Goal: Information Seeking & Learning: Learn about a topic

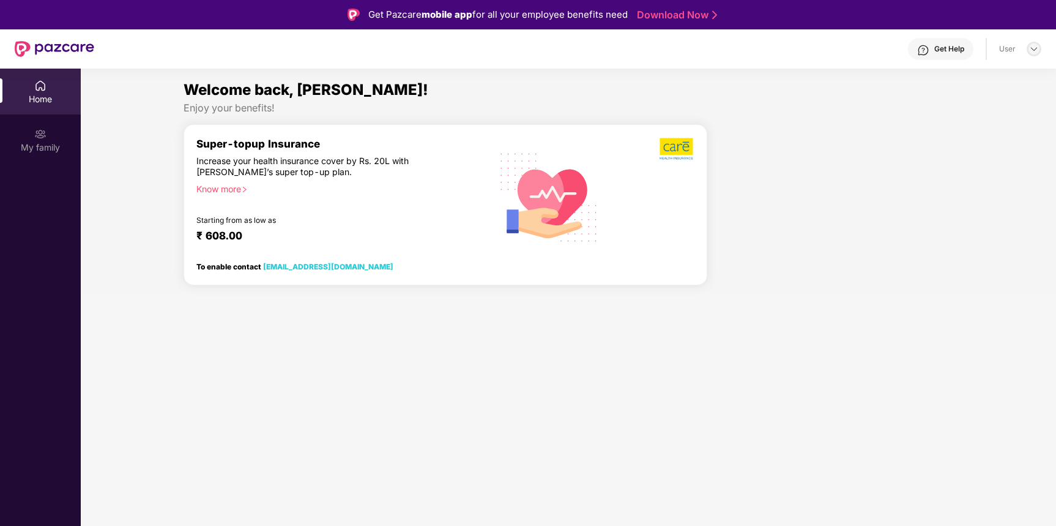
click at [1031, 47] on img at bounding box center [1034, 49] width 10 height 10
click at [419, 80] on div "Welcome back, [PERSON_NAME]!" at bounding box center [569, 89] width 770 height 23
click at [37, 138] on img at bounding box center [40, 134] width 12 height 12
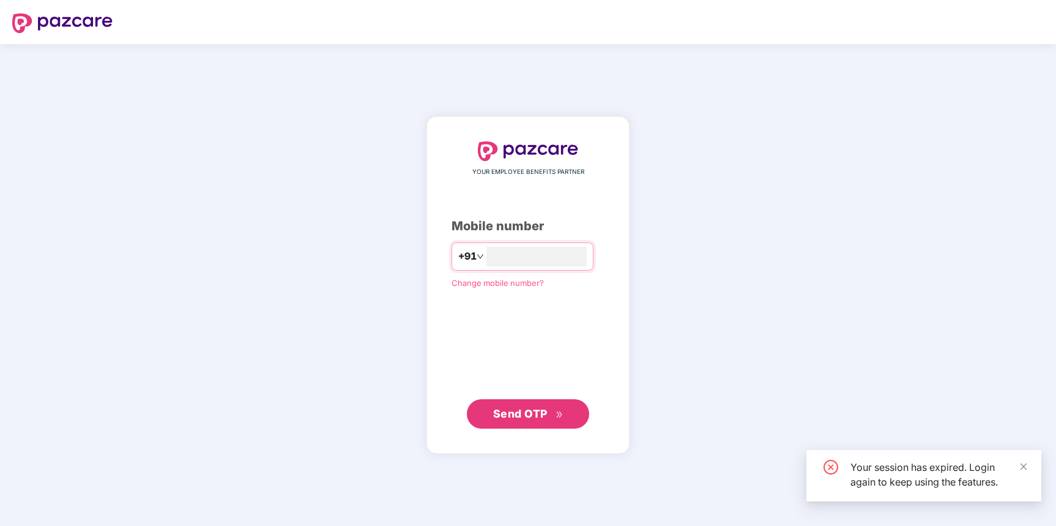
type input "**********"
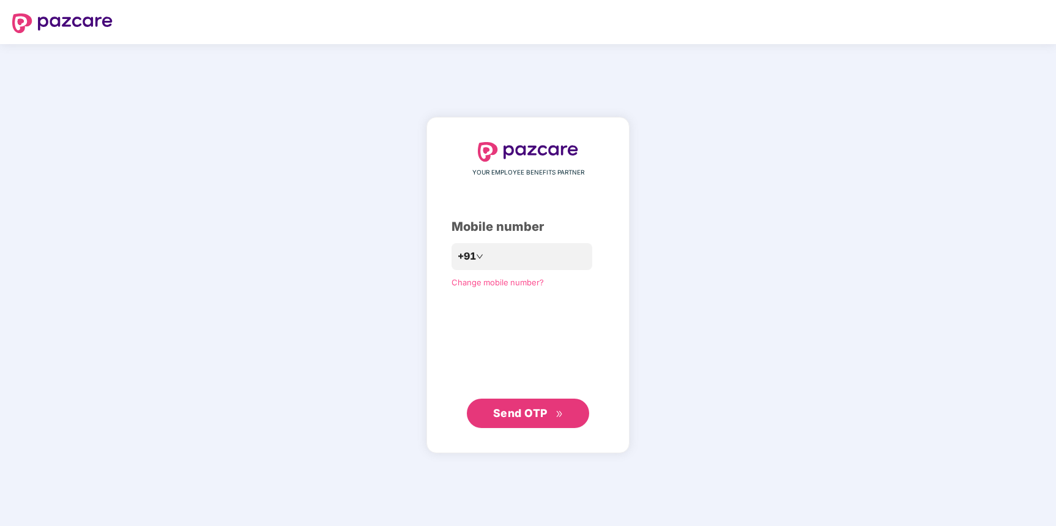
click at [532, 416] on span "Send OTP" at bounding box center [520, 412] width 54 height 13
type input "**********"
click at [524, 417] on span "Send OTP" at bounding box center [520, 413] width 54 height 13
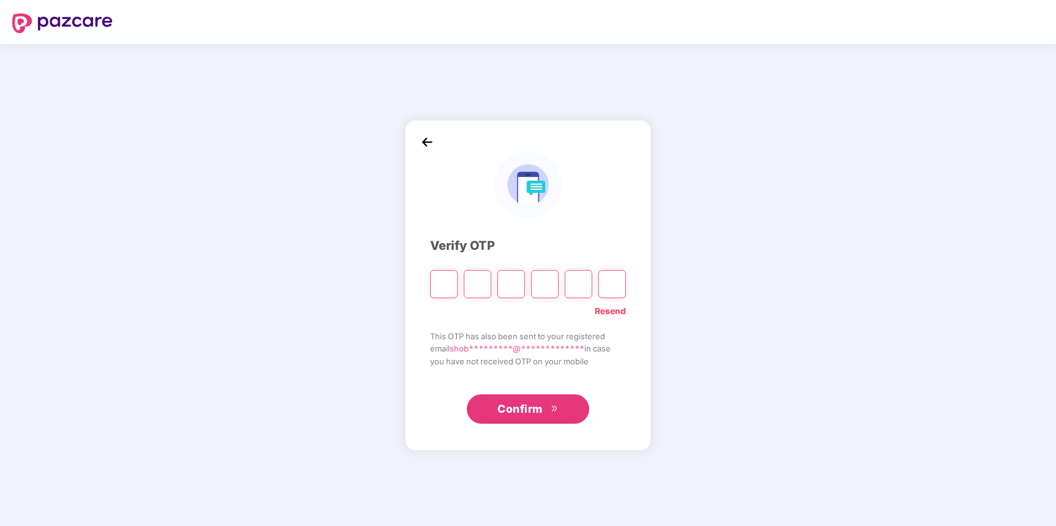
paste input "*"
type input "*"
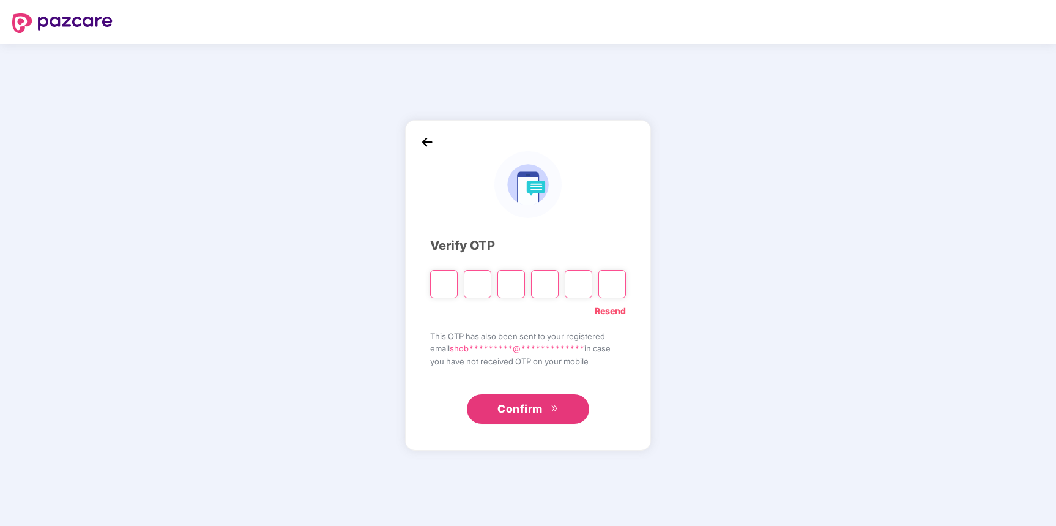
type input "*"
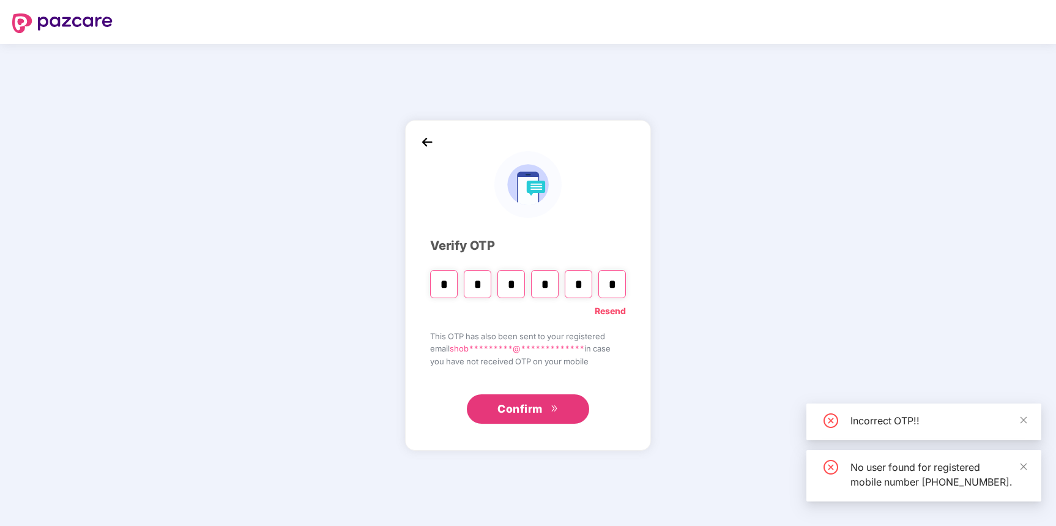
click at [525, 408] on span "Confirm" at bounding box center [520, 408] width 45 height 17
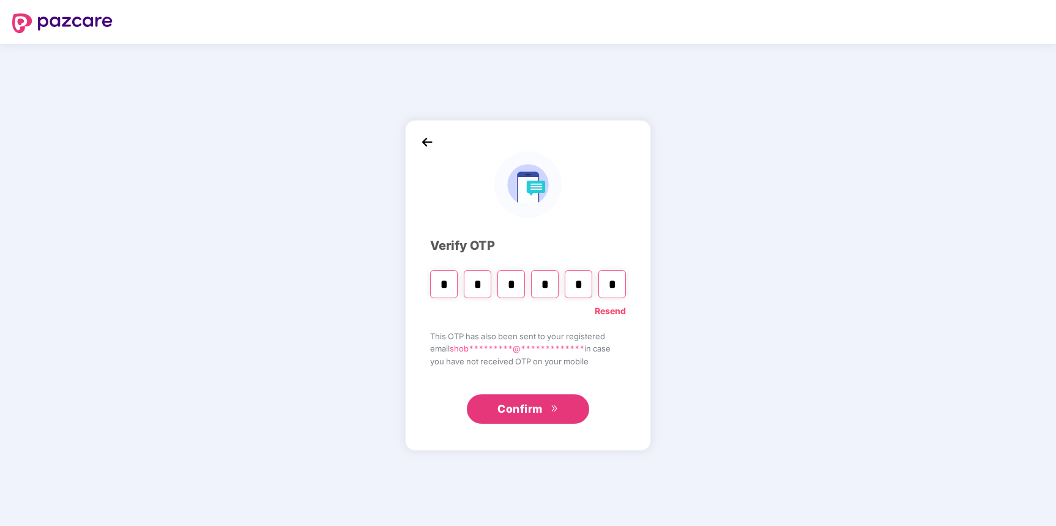
drag, startPoint x: 438, startPoint y: 285, endPoint x: 773, endPoint y: 288, distance: 334.8
click at [776, 290] on div "**********" at bounding box center [528, 285] width 1056 height 482
click at [614, 285] on input "*" at bounding box center [613, 284] width 28 height 28
paste input "*"
type input "*"
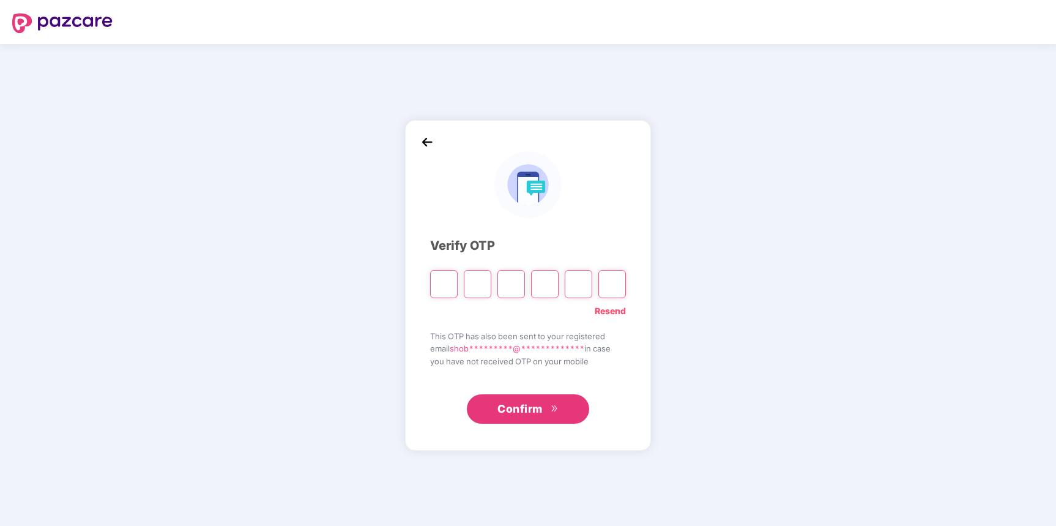
type input "*"
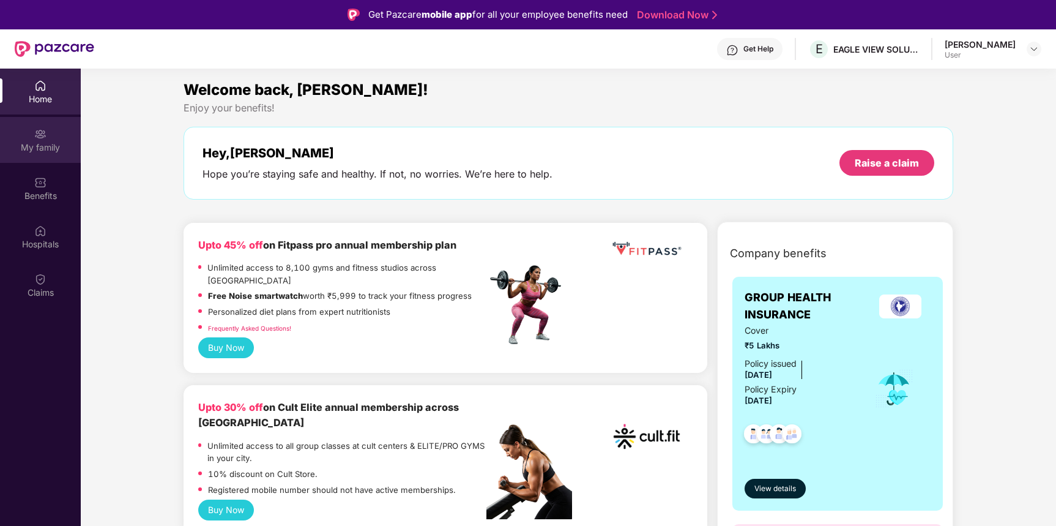
click at [48, 140] on div "My family" at bounding box center [40, 140] width 81 height 46
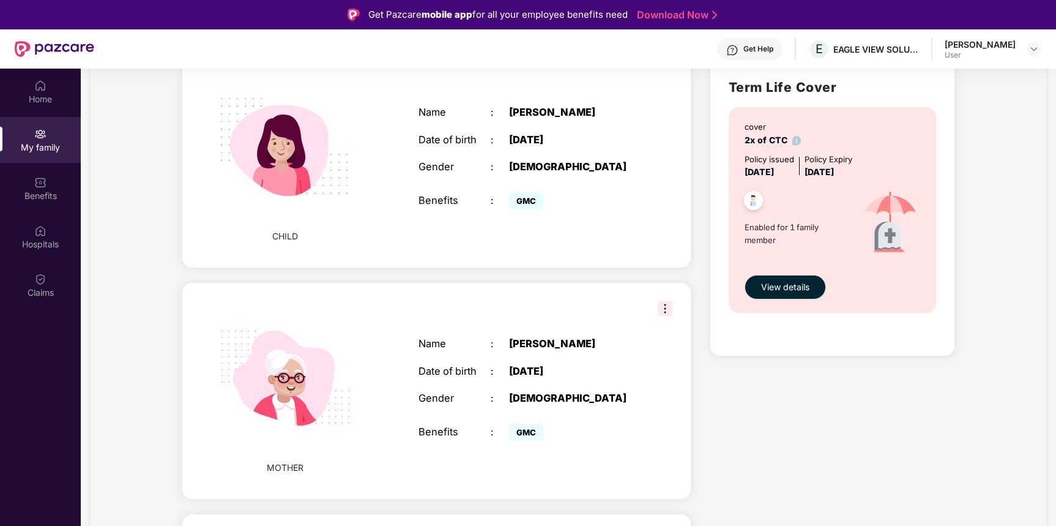
scroll to position [723, 0]
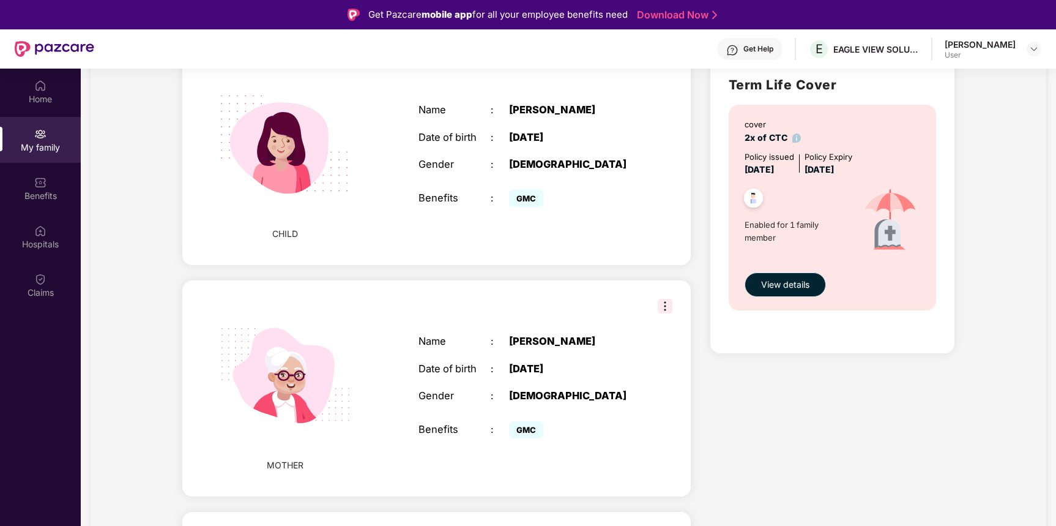
click at [783, 293] on button "View details" at bounding box center [785, 284] width 81 height 24
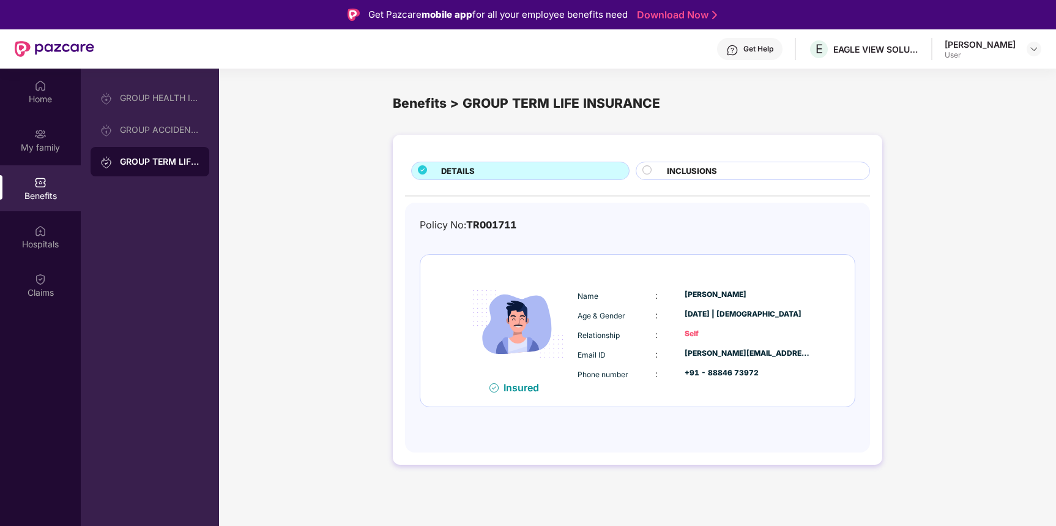
click at [709, 173] on span "INCLUSIONS" at bounding box center [692, 171] width 50 height 13
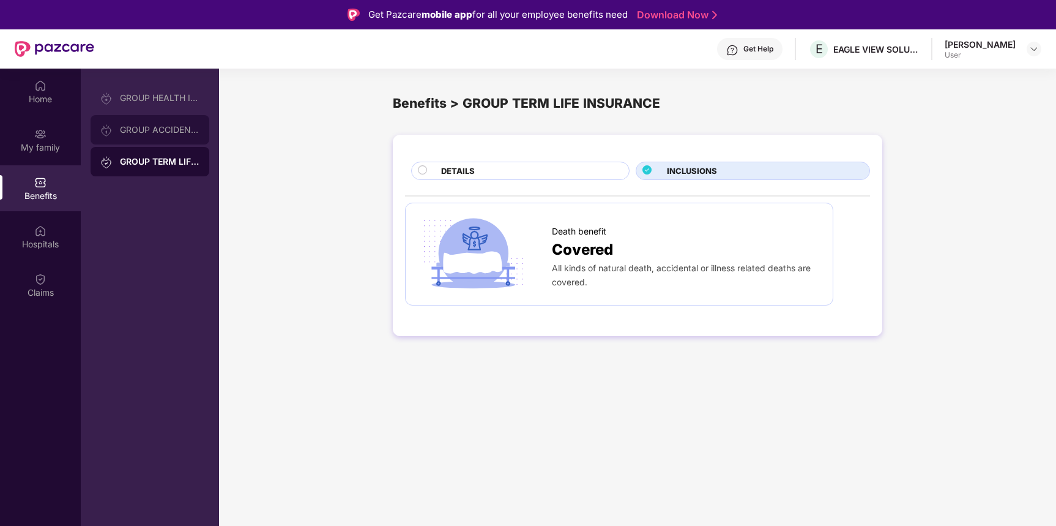
click at [136, 132] on div "GROUP ACCIDENTAL INSURANCE" at bounding box center [160, 130] width 80 height 10
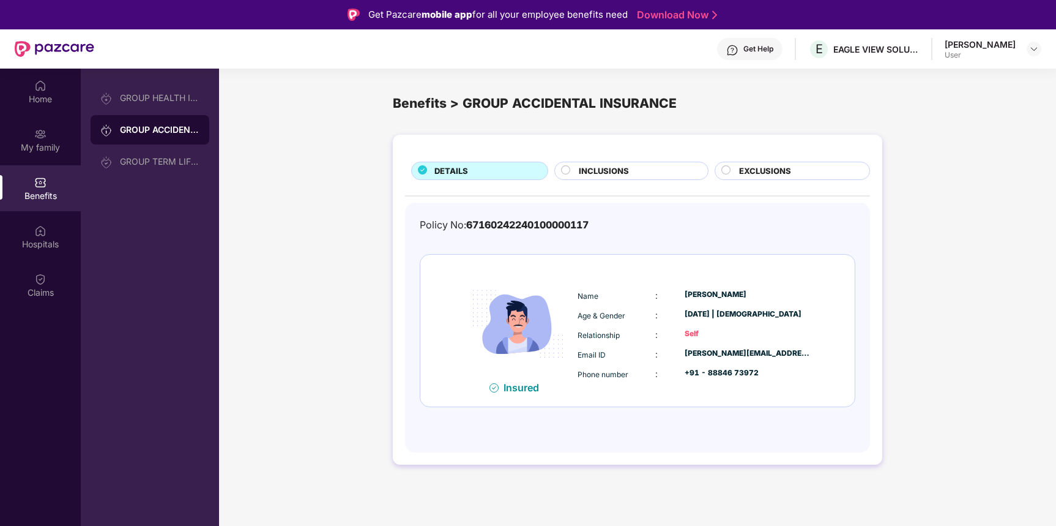
click at [623, 167] on span "INCLUSIONS" at bounding box center [604, 171] width 50 height 13
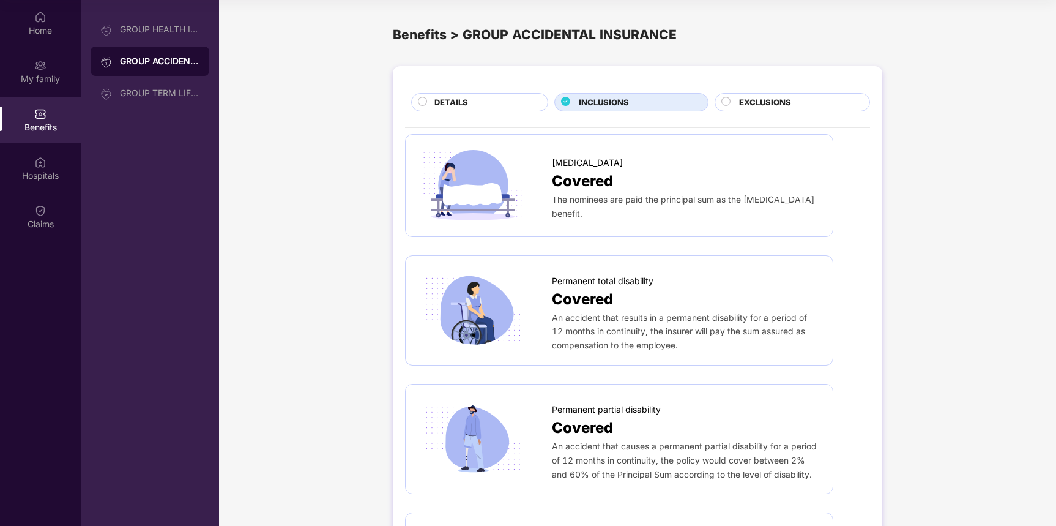
click at [768, 99] on span "EXCLUSIONS" at bounding box center [765, 102] width 52 height 13
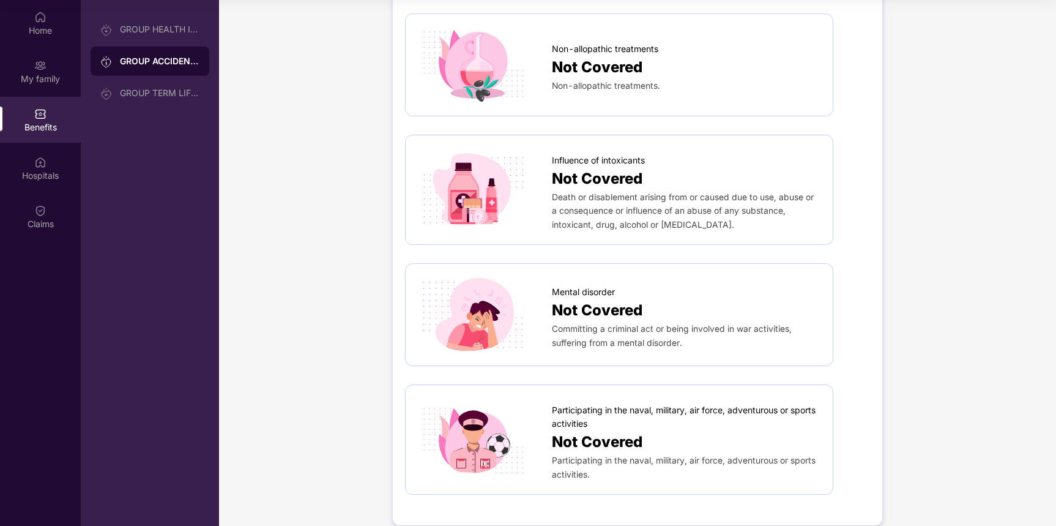
scroll to position [628, 0]
